Goal: Task Accomplishment & Management: Use online tool/utility

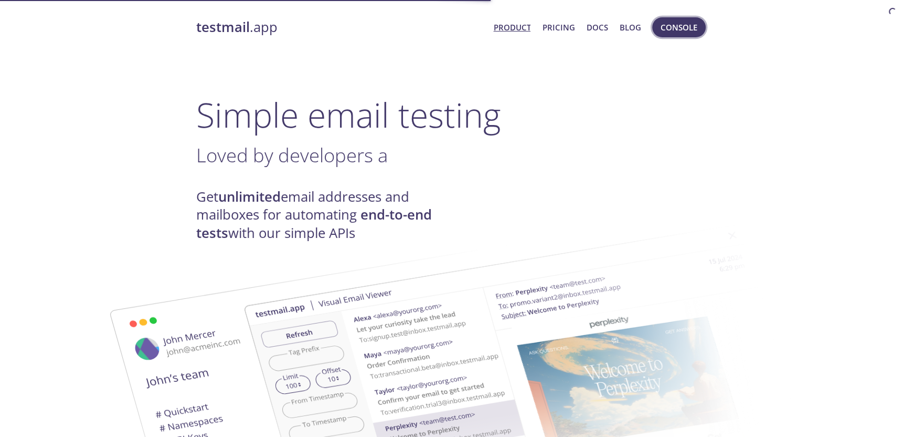
click at [672, 24] on span "Console" at bounding box center [679, 27] width 37 height 14
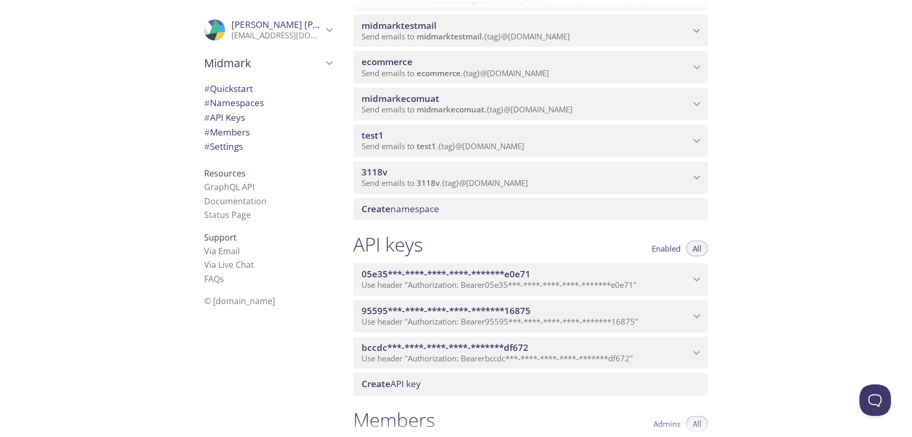
scroll to position [315, 0]
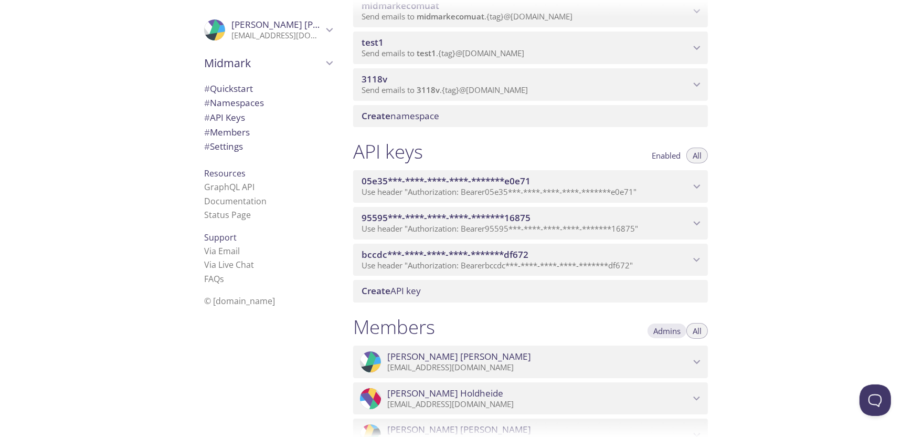
click at [669, 331] on span "Admins" at bounding box center [666, 331] width 27 height 0
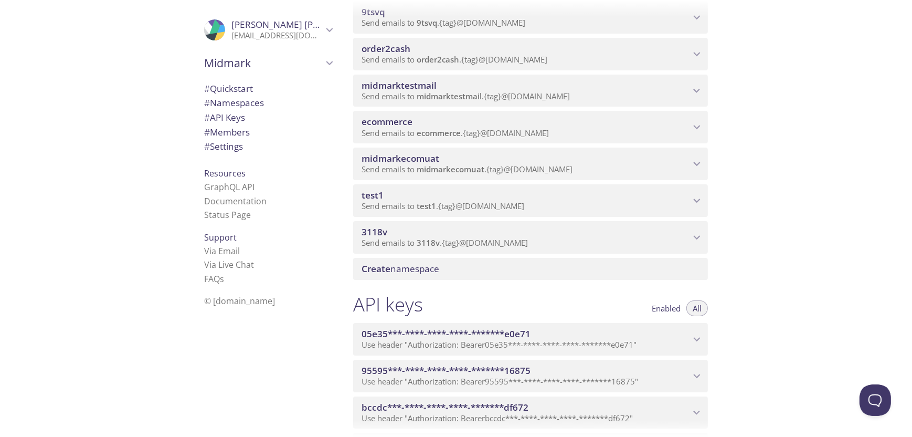
scroll to position [157, 0]
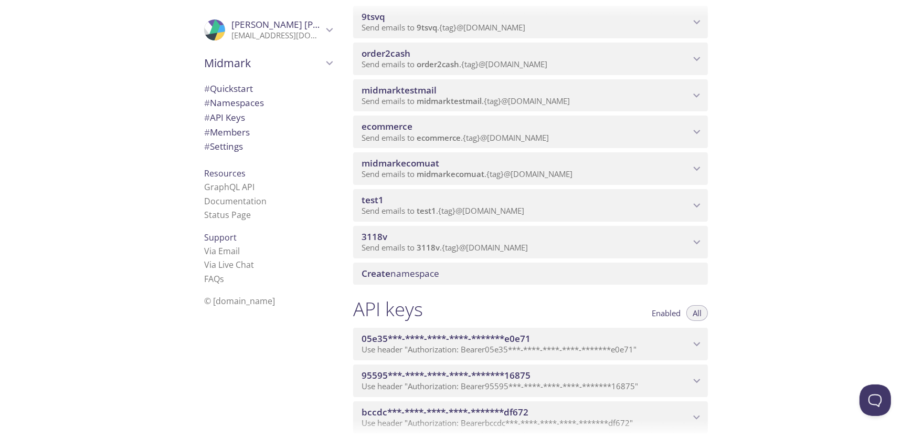
click at [227, 89] on span "# Quickstart" at bounding box center [228, 88] width 49 height 12
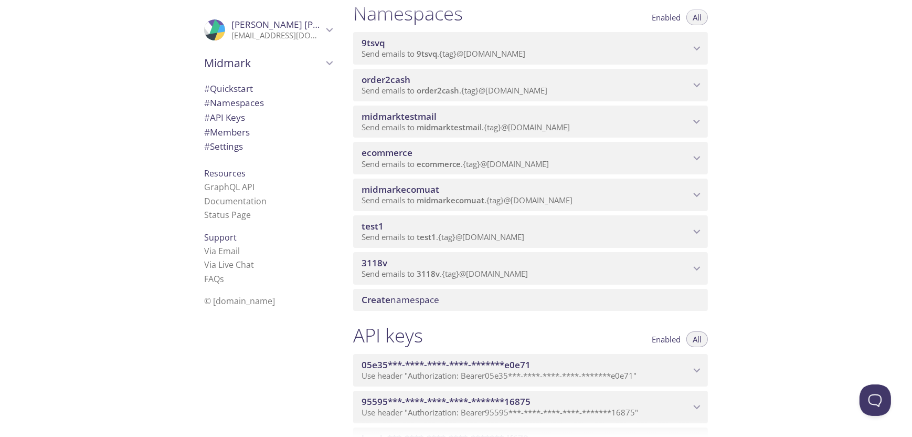
scroll to position [157, 0]
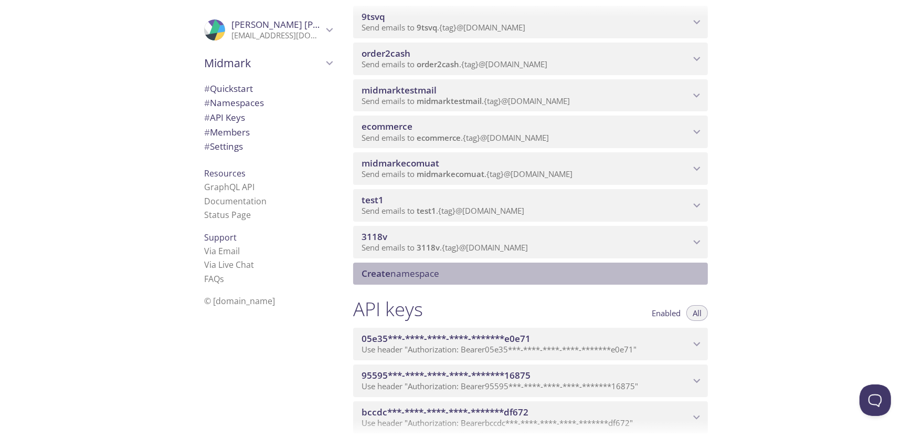
click at [398, 272] on span "Create namespace" at bounding box center [401, 273] width 78 height 12
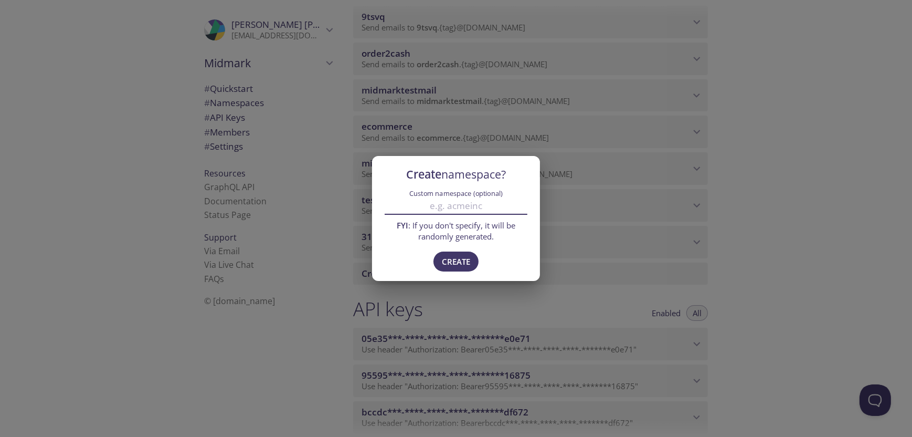
click at [450, 203] on input "Custom namespace (optional)" at bounding box center [456, 205] width 143 height 17
type input "midmarkconsol"
